Goal: Information Seeking & Learning: Learn about a topic

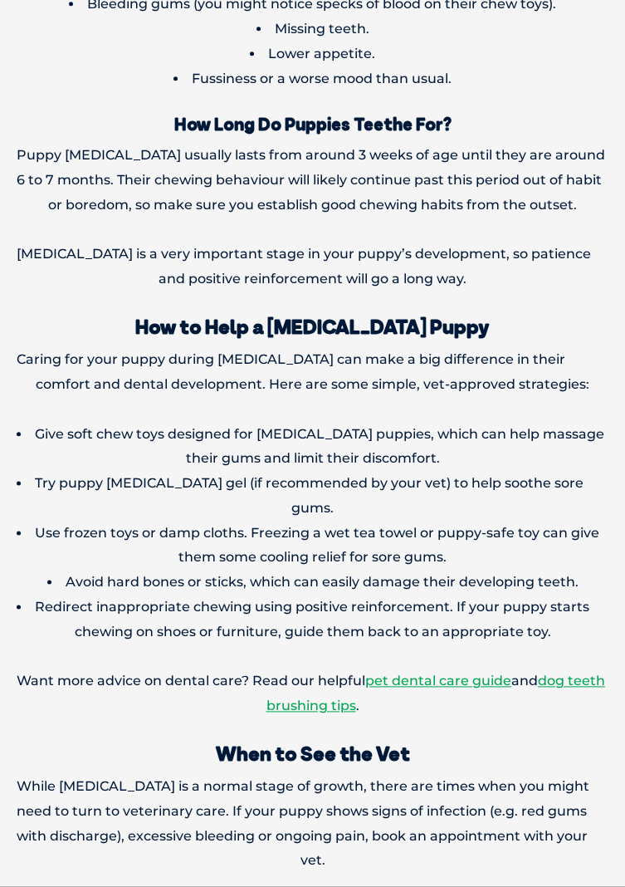
scroll to position [3520, 0]
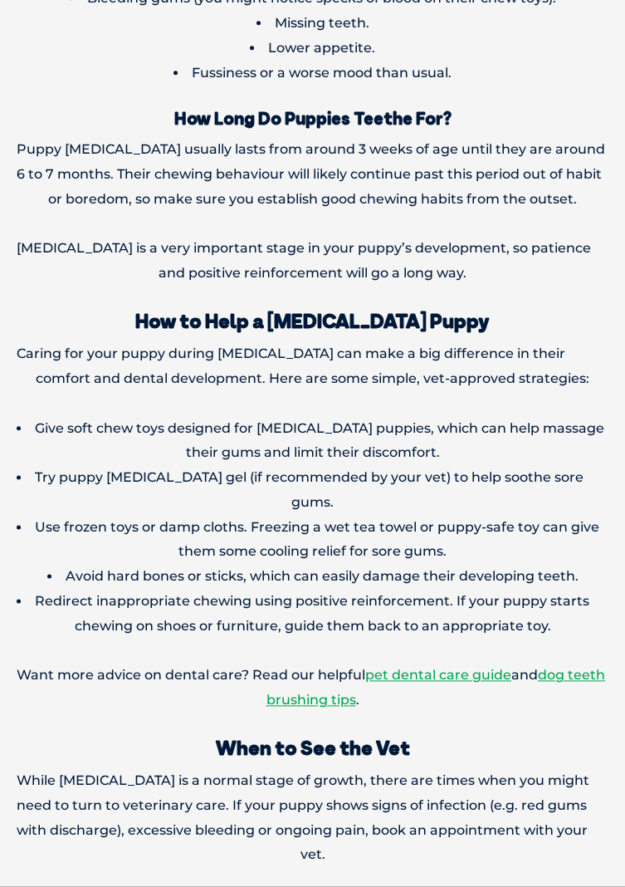
click at [515, 589] on li "Redirect inappropriate chewing using positive reinforcement. If your puppy star…" at bounding box center [313, 614] width 592 height 50
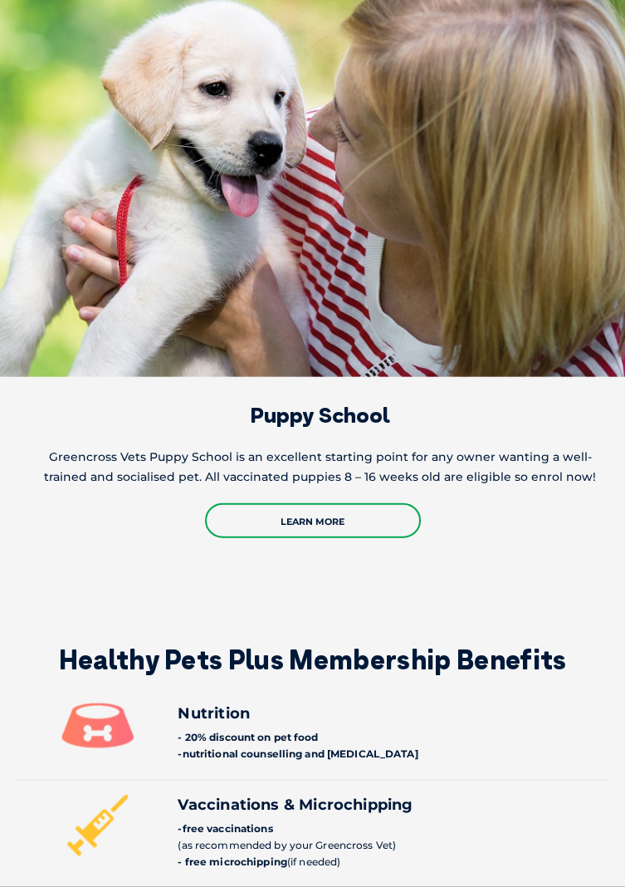
scroll to position [6478, 0]
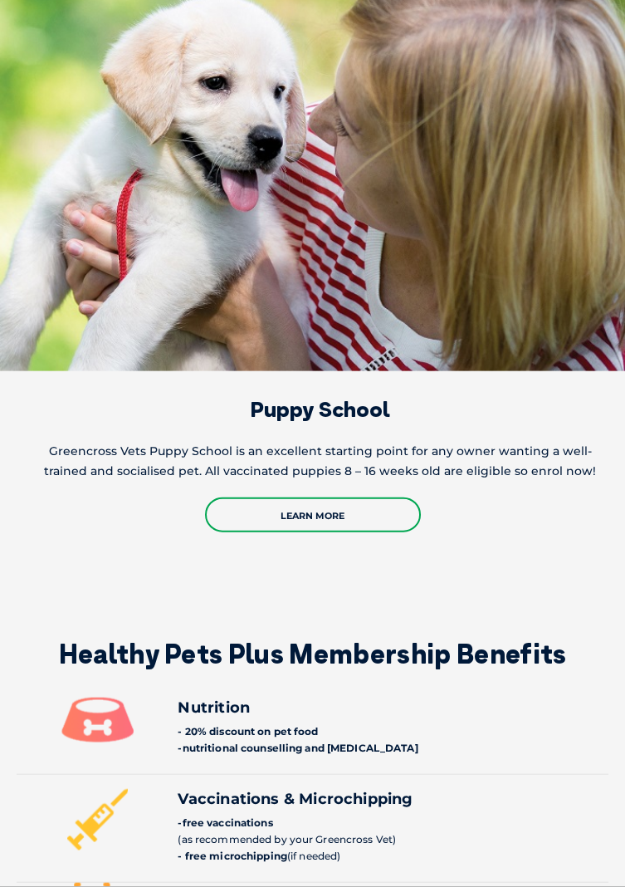
click at [336, 497] on link "Learn More" at bounding box center [313, 514] width 216 height 35
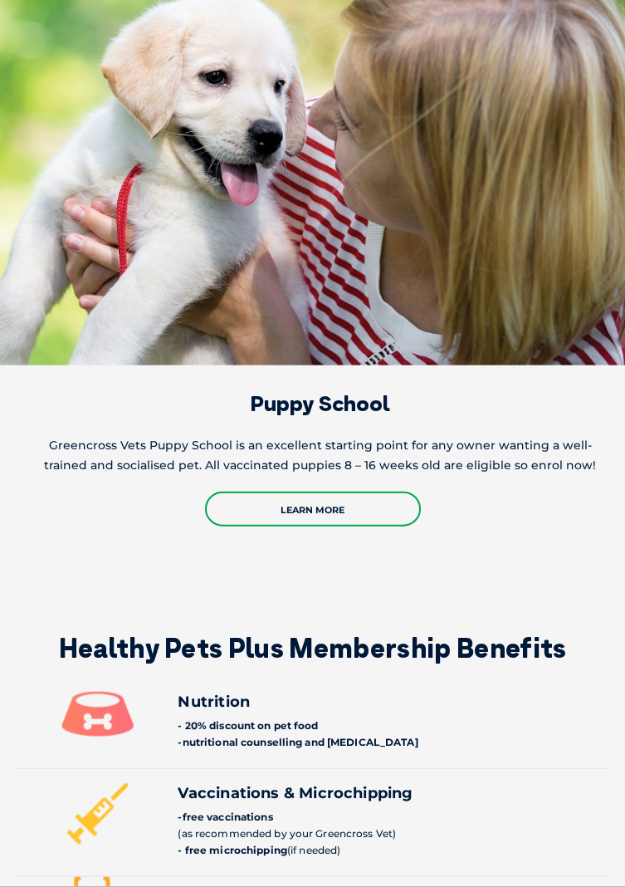
scroll to position [6531, 0]
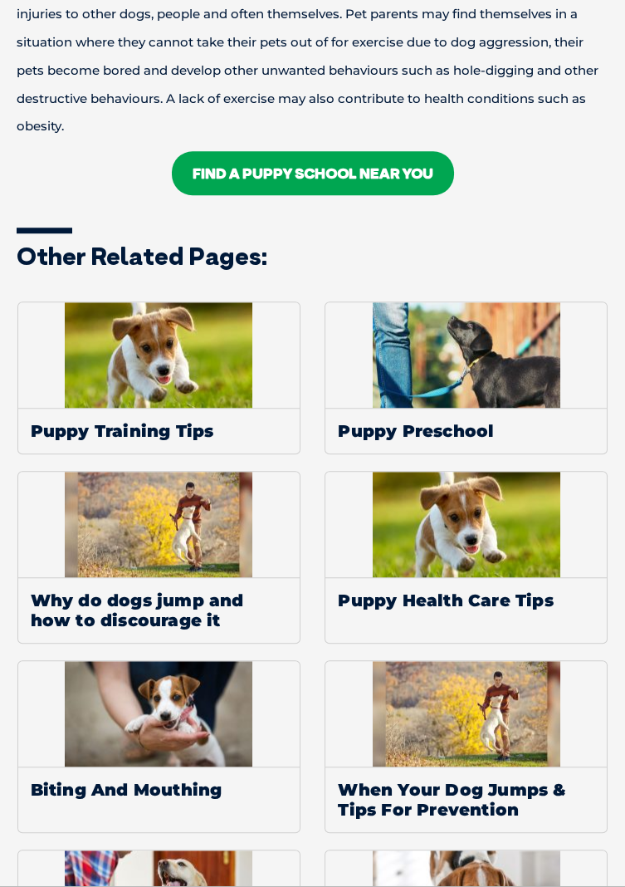
scroll to position [2282, 0]
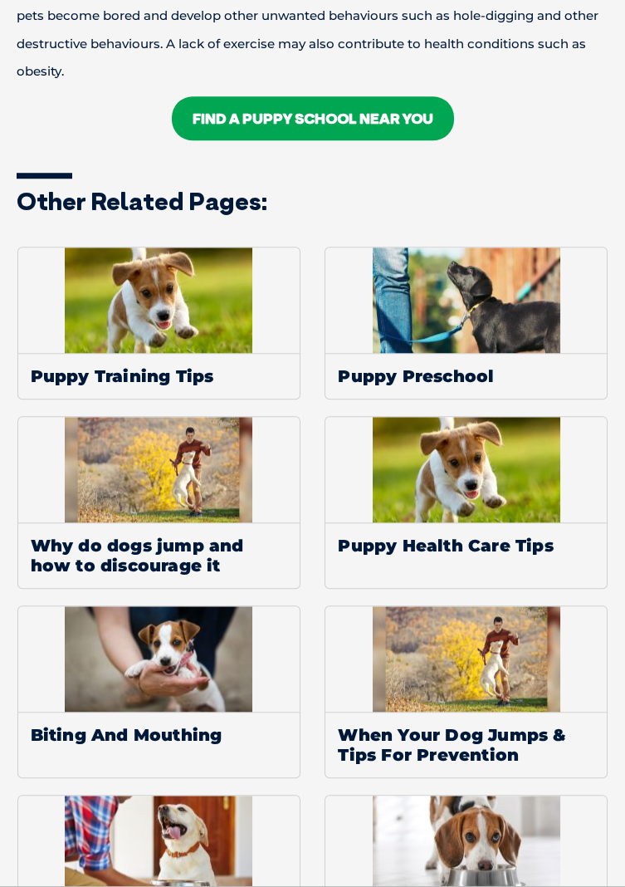
scroll to position [2335, 0]
